Goal: Information Seeking & Learning: Learn about a topic

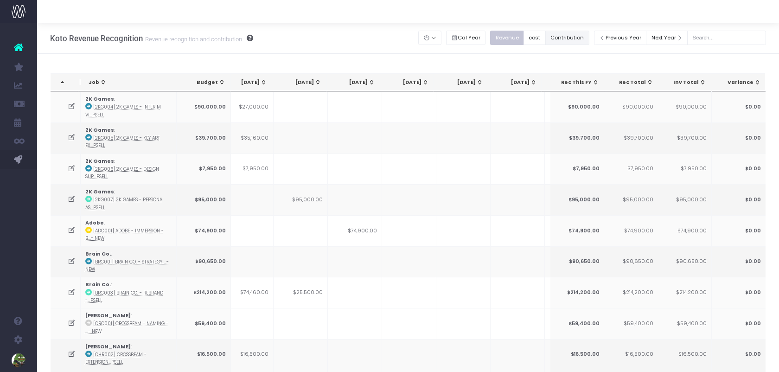
click at [584, 37] on button "Contribution" at bounding box center [568, 38] width 44 height 14
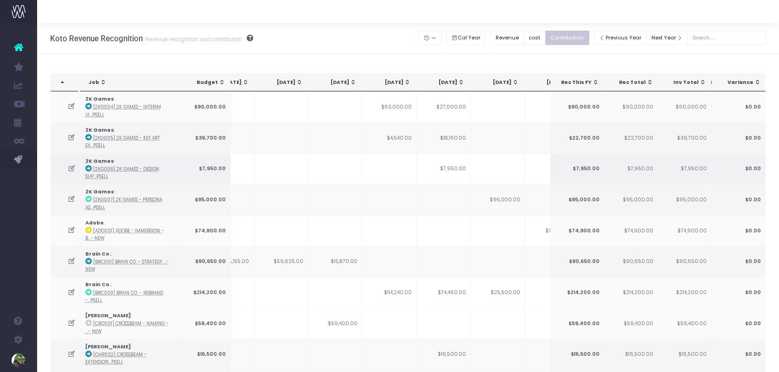
scroll to position [0, 101]
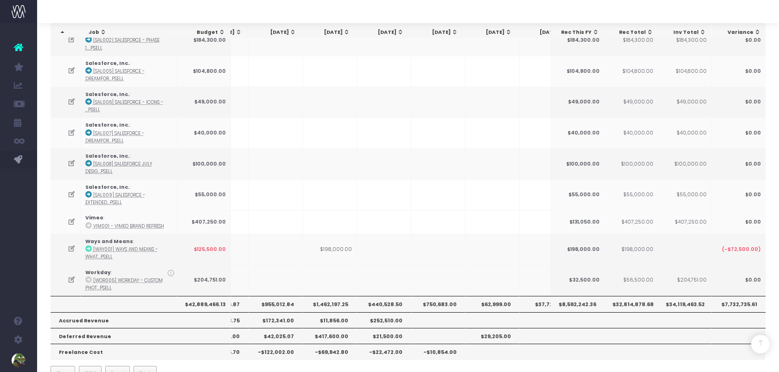
click at [279, 296] on th "$955,012.84" at bounding box center [276, 304] width 54 height 16
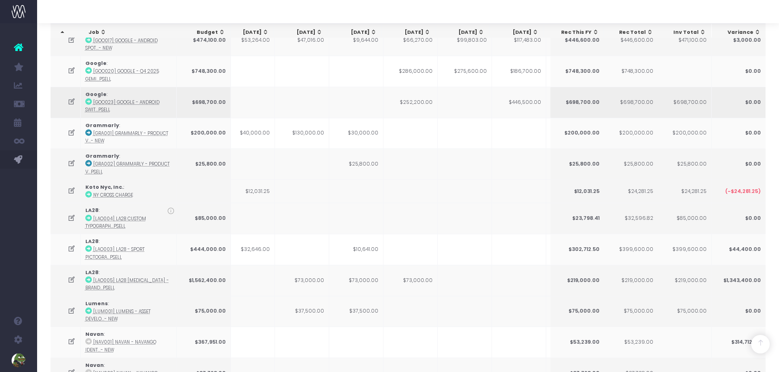
click at [413, 94] on td "$252,200.00" at bounding box center [411, 102] width 54 height 31
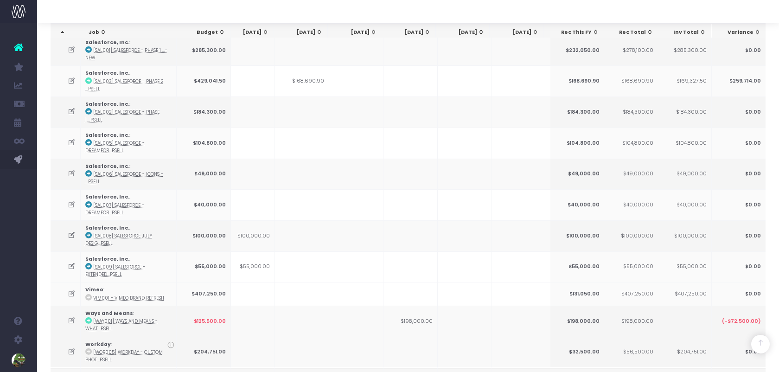
scroll to position [1351, 0]
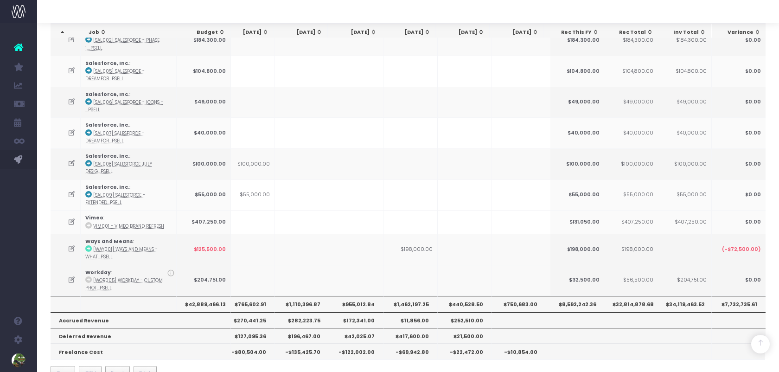
click at [413, 296] on th "$1,462,197.25" at bounding box center [411, 304] width 54 height 16
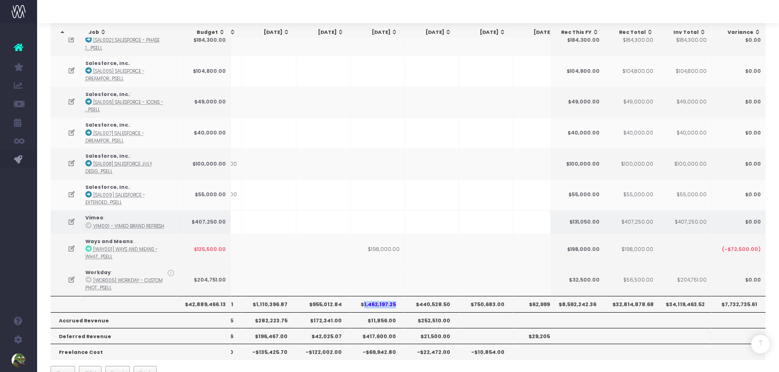
scroll to position [0, 229]
